Goal: Information Seeking & Learning: Learn about a topic

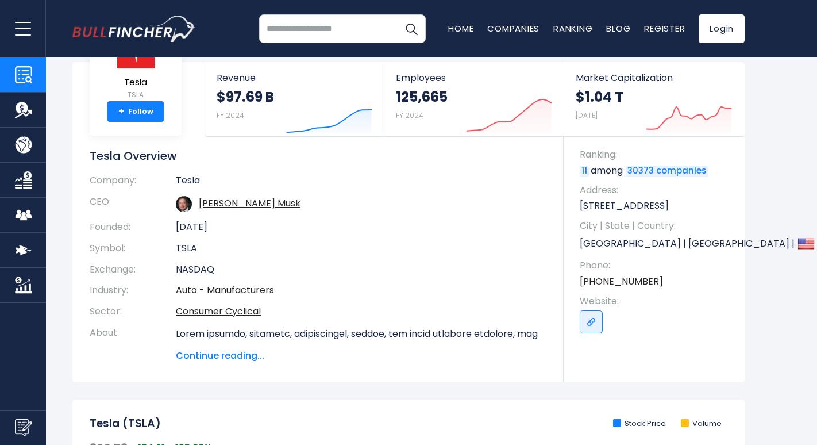
scroll to position [56, 0]
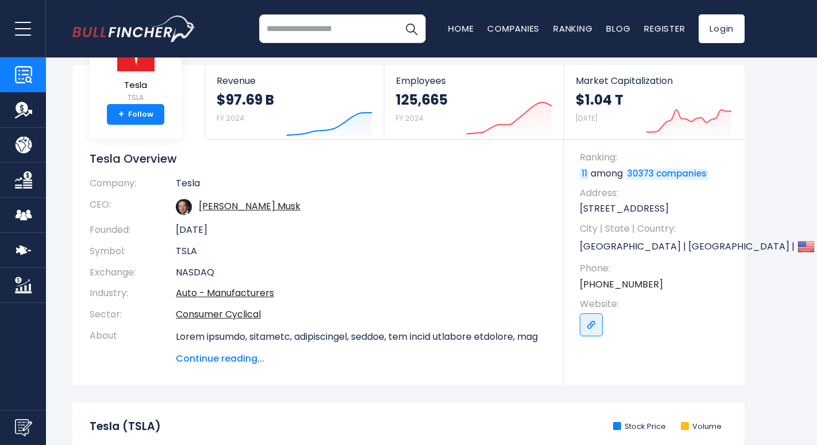
click at [209, 365] on span "Continue reading..." at bounding box center [361, 358] width 370 height 14
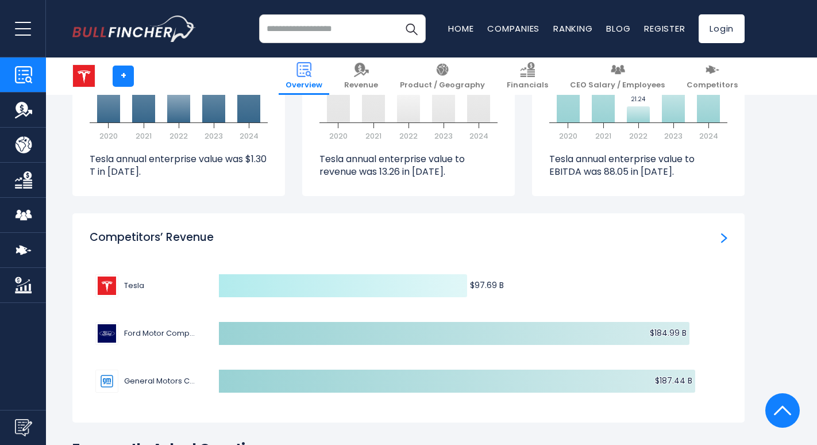
scroll to position [3698, 0]
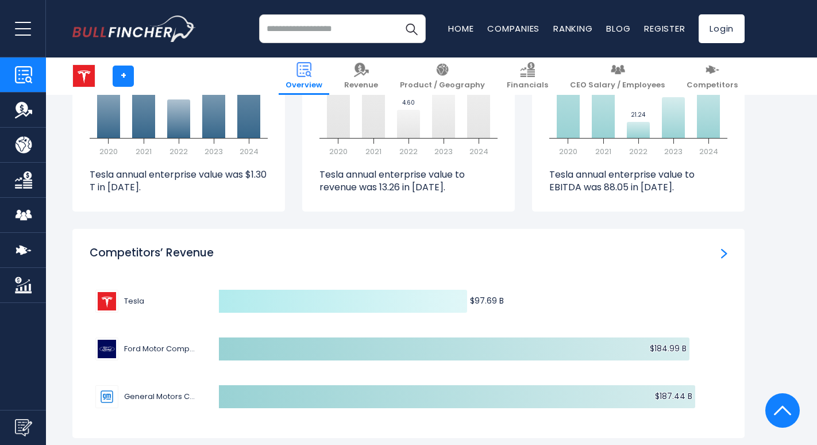
click at [142, 297] on span "Tesla" at bounding box center [152, 301] width 57 height 9
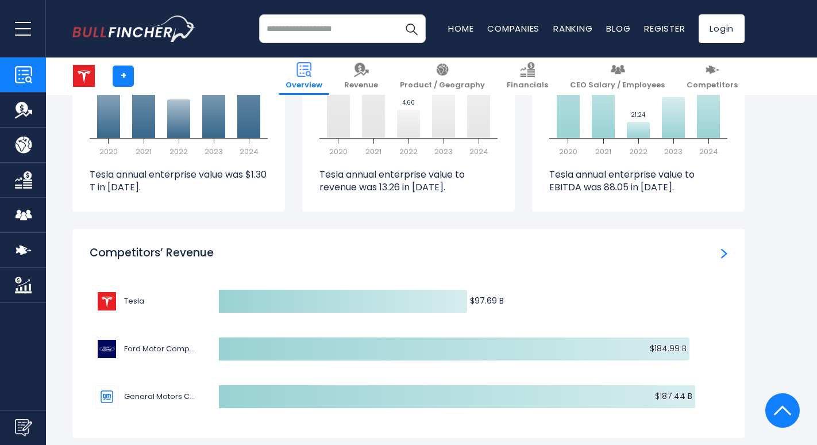
click at [722, 248] on img "Competitors’ Revenue" at bounding box center [724, 253] width 6 height 10
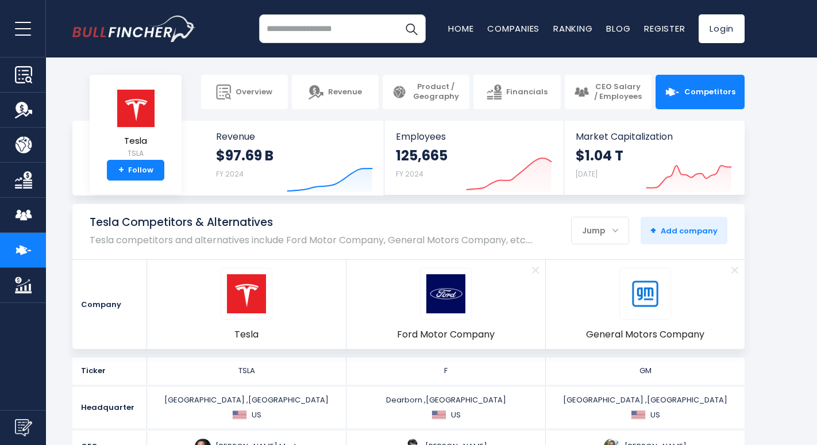
click at [19, 179] on img "Company Financials" at bounding box center [23, 179] width 17 height 17
click at [24, 184] on img "Company Financials" at bounding box center [23, 179] width 17 height 17
click at [29, 141] on img "Company Product/Geography" at bounding box center [23, 144] width 17 height 17
click at [22, 143] on img "Company Product/Geography" at bounding box center [23, 144] width 17 height 17
click at [22, 107] on img "Company Revenue" at bounding box center [23, 109] width 17 height 17
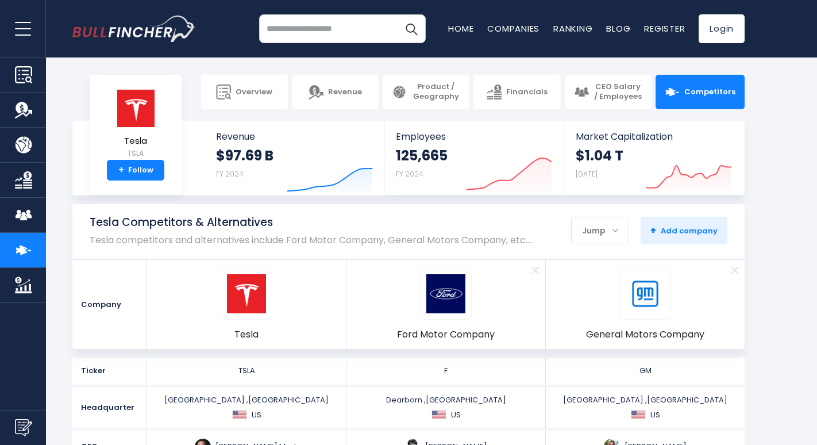
click at [24, 145] on img "Company Product/Geography" at bounding box center [23, 144] width 17 height 17
click at [19, 142] on img "Company Product/Geography" at bounding box center [23, 144] width 17 height 17
click at [20, 28] on span "open menu" at bounding box center [23, 28] width 16 height 1
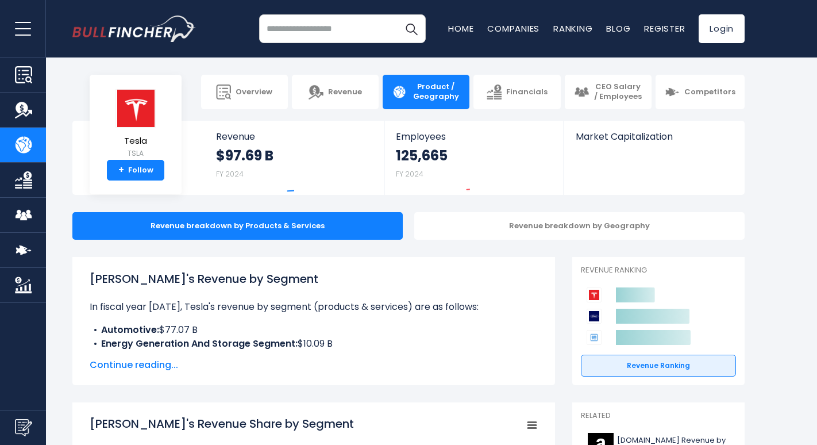
click at [21, 36] on button "open menu" at bounding box center [23, 28] width 46 height 57
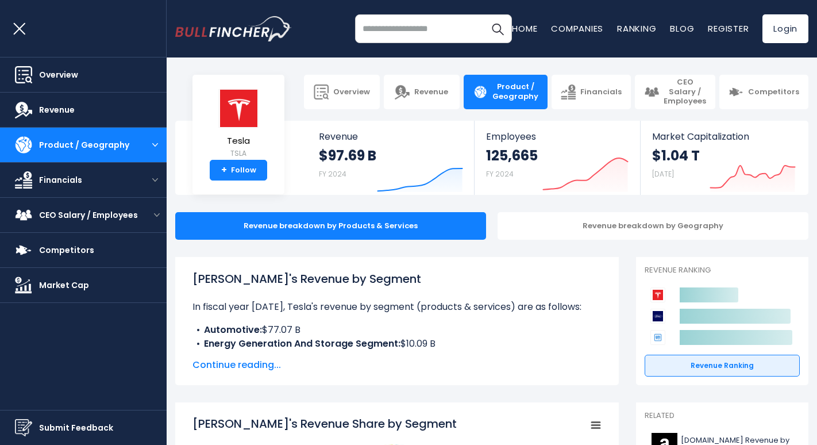
click at [17, 25] on button "open menu" at bounding box center [23, 28] width 46 height 57
